Goal: Navigation & Orientation: Find specific page/section

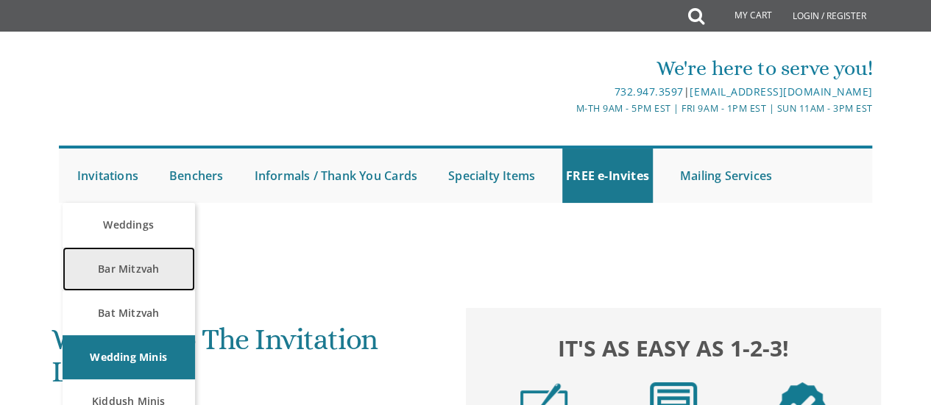
click at [145, 270] on link "Bar Mitzvah" at bounding box center [129, 269] width 132 height 44
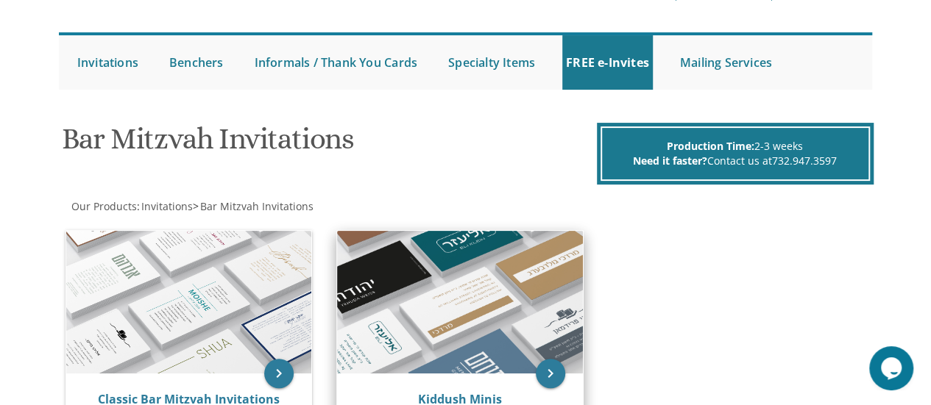
scroll to position [147, 0]
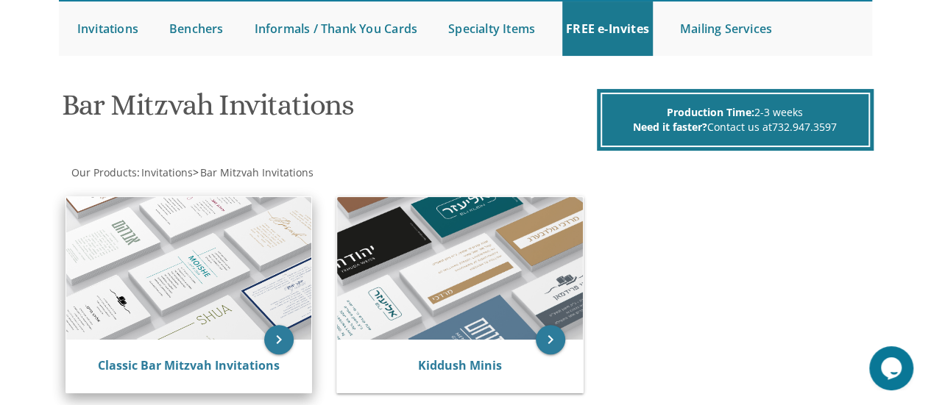
click at [181, 296] on img at bounding box center [189, 268] width 246 height 143
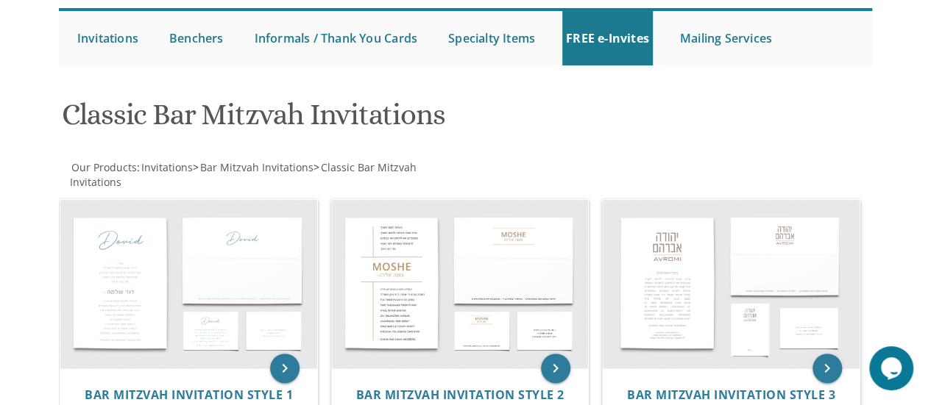
scroll to position [147, 0]
